Goal: Complete application form: Complete application form

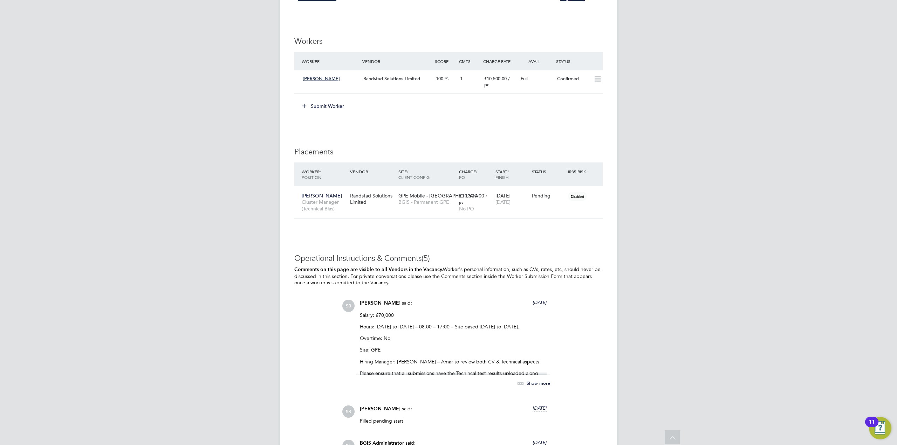
scroll to position [1398, 0]
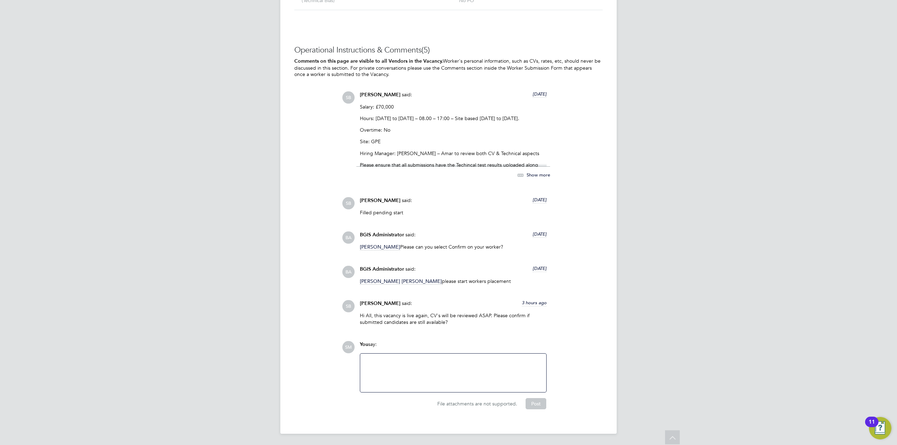
click at [389, 360] on div at bounding box center [453, 373] width 178 height 30
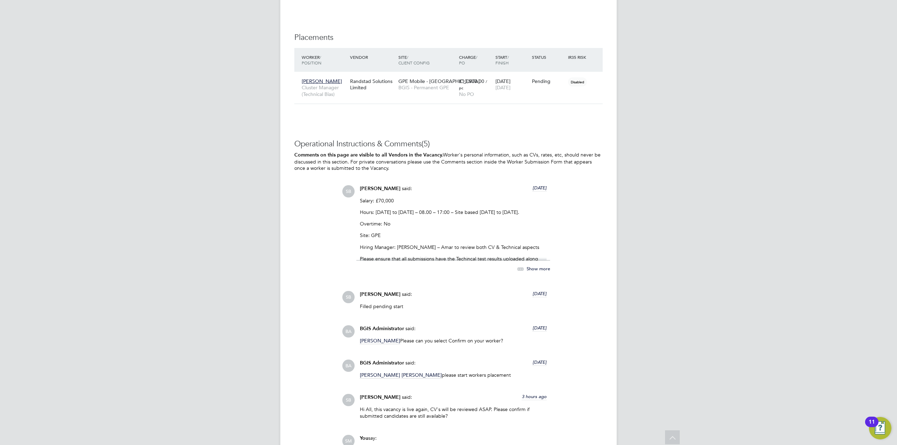
scroll to position [1286, 0]
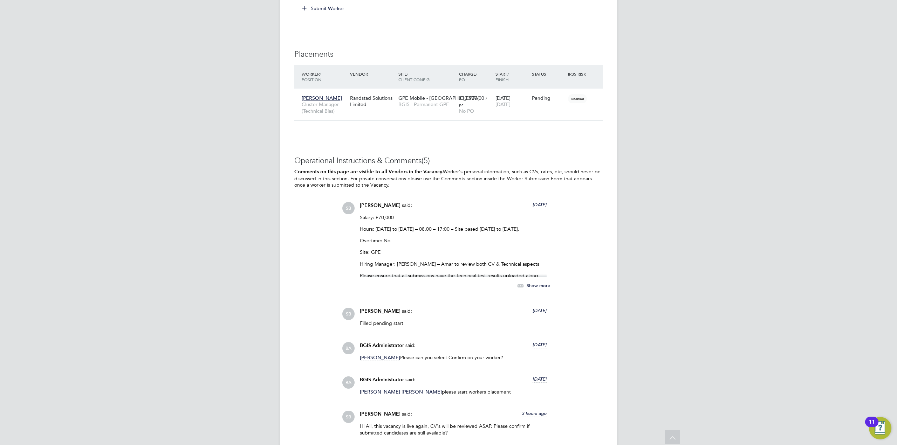
click at [538, 285] on span "Show more" at bounding box center [538, 285] width 23 height 6
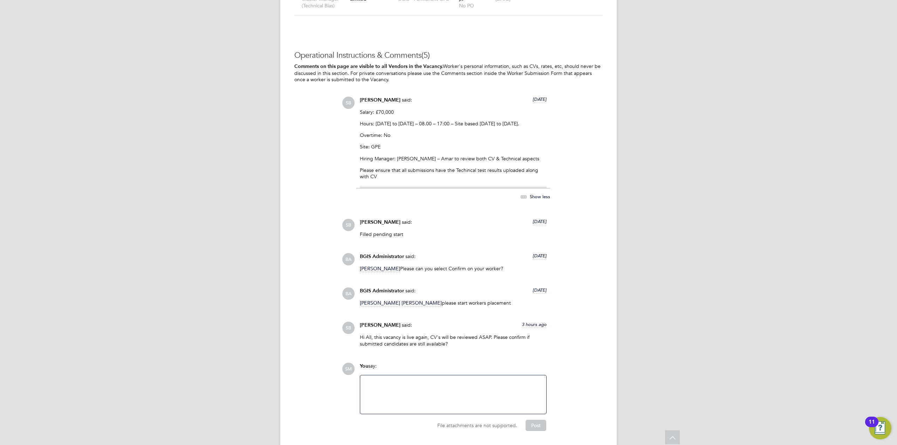
scroll to position [1412, 0]
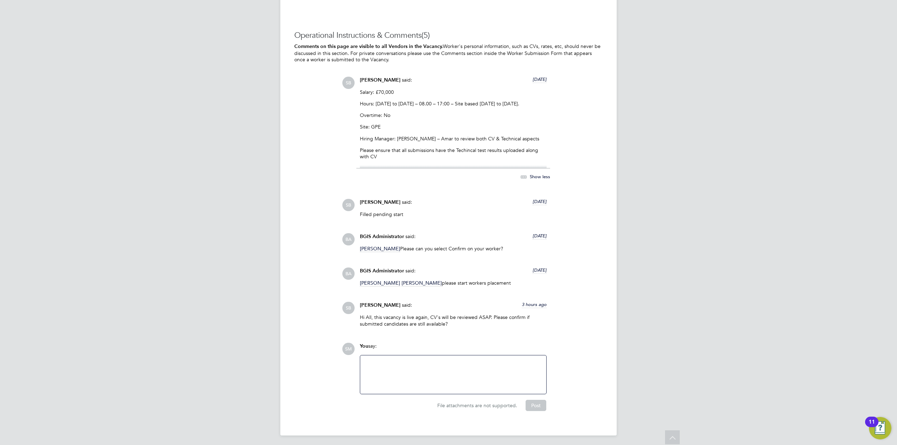
click at [488, 379] on div at bounding box center [453, 375] width 178 height 30
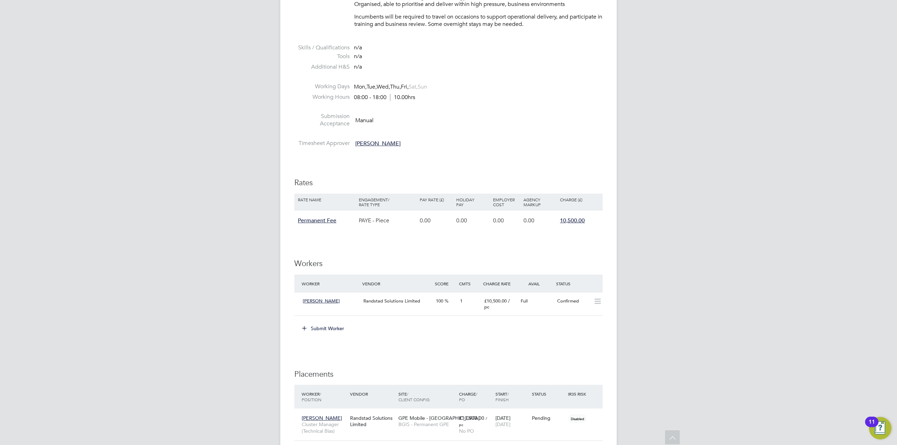
scroll to position [959, 0]
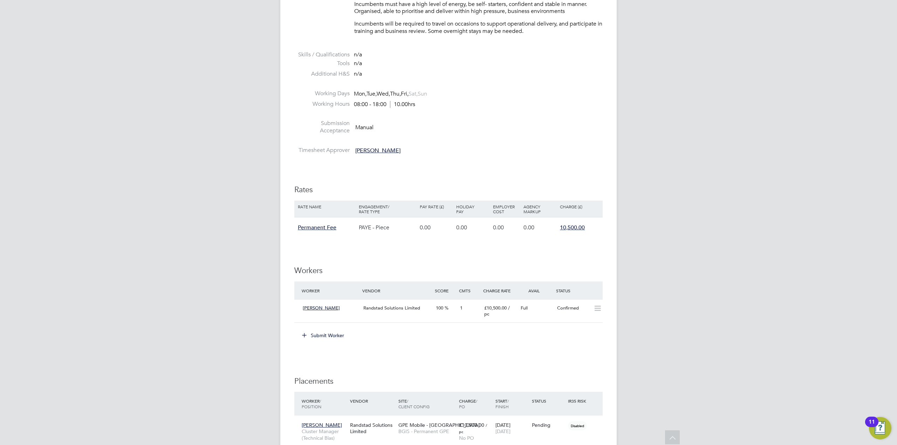
click at [319, 335] on button "Submit Worker" at bounding box center [323, 335] width 53 height 11
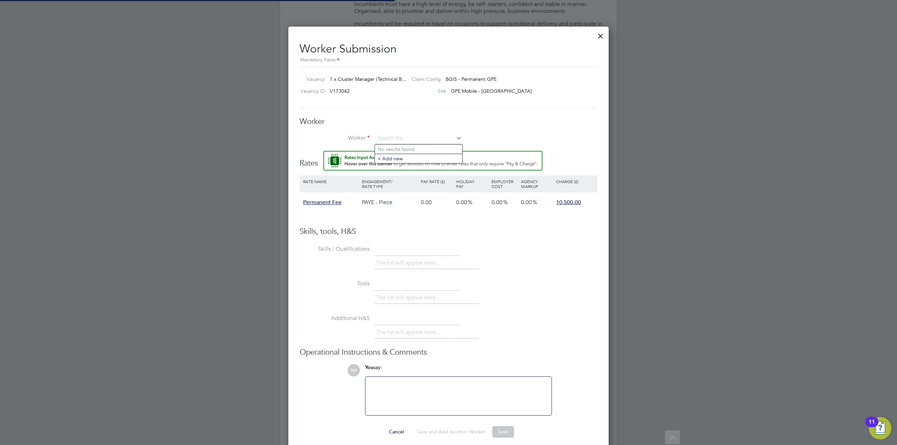
scroll to position [21, 59]
click at [403, 140] on input at bounding box center [418, 139] width 87 height 11
click at [408, 157] on li "+ Add new" at bounding box center [418, 158] width 87 height 9
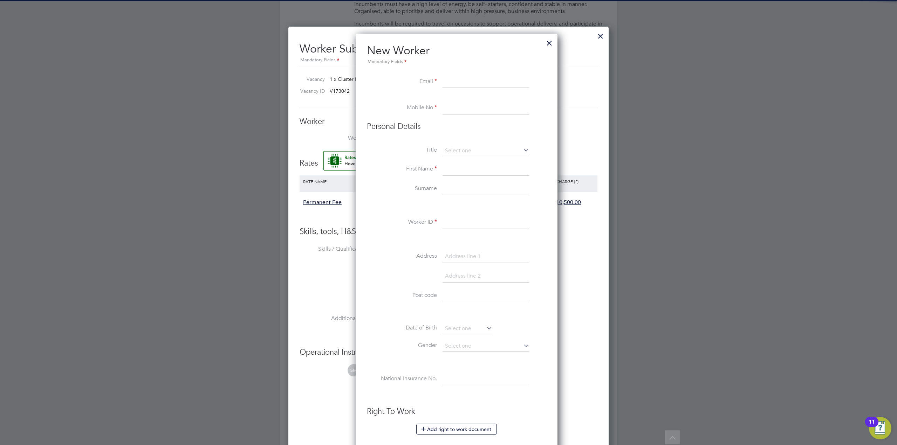
scroll to position [629, 202]
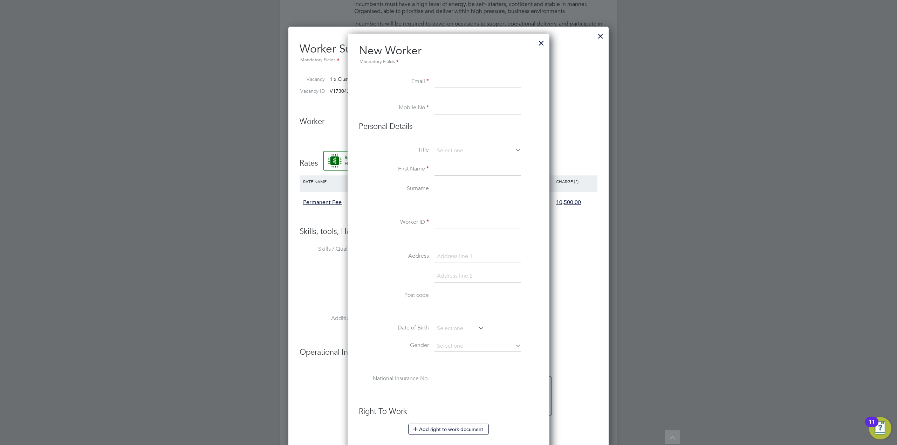
click at [448, 79] on input at bounding box center [478, 82] width 87 height 13
paste input "[EMAIL_ADDRESS][DOMAIN_NAME]"
type input "[EMAIL_ADDRESS][DOMAIN_NAME]"
click at [443, 105] on input at bounding box center [478, 108] width 87 height 13
click at [453, 110] on input at bounding box center [478, 108] width 87 height 13
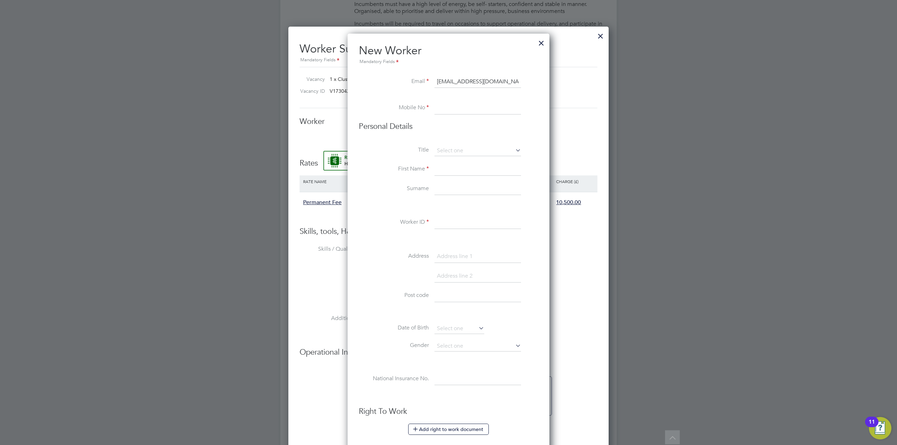
paste input "07521 125 161"
type input "07521 125 161"
click at [465, 150] on input at bounding box center [478, 151] width 87 height 11
click at [445, 161] on li "Mr" at bounding box center [477, 160] width 87 height 9
type input "Mr"
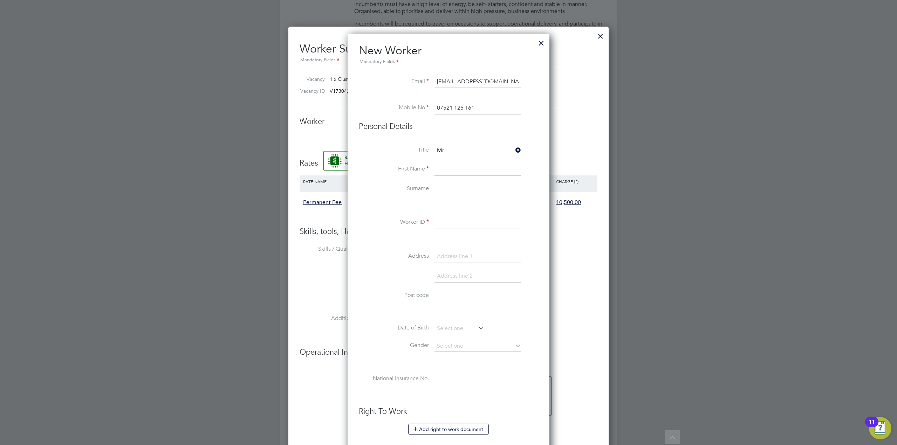
click at [451, 171] on input at bounding box center [478, 169] width 87 height 13
type input "[PERSON_NAME]"
click at [457, 220] on input at bounding box center [478, 223] width 87 height 13
